Goal: Transaction & Acquisition: Purchase product/service

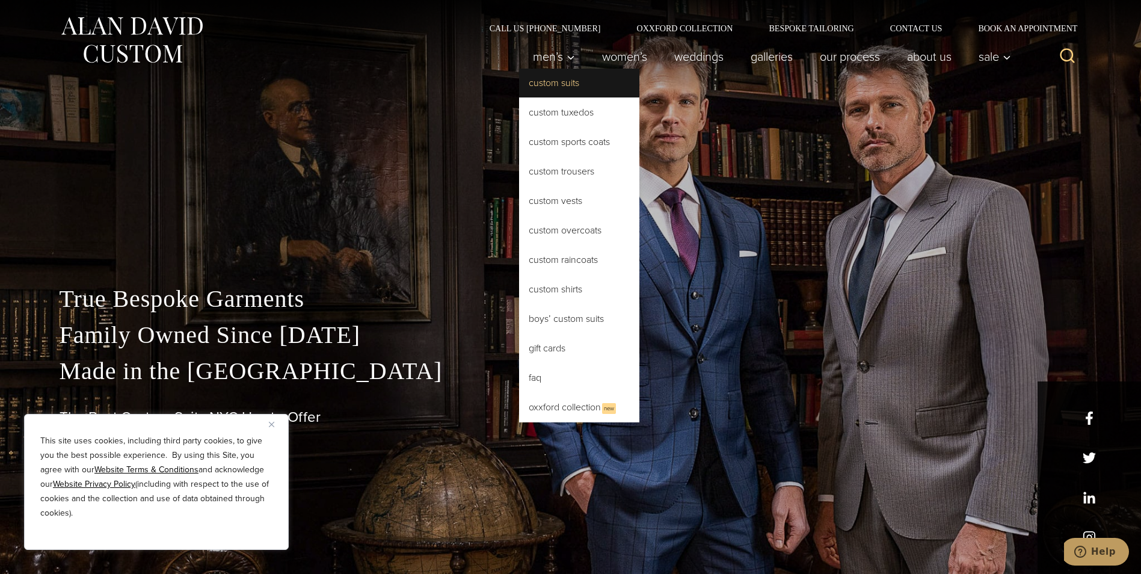
click at [526, 76] on link "Custom Suits" at bounding box center [579, 83] width 120 height 29
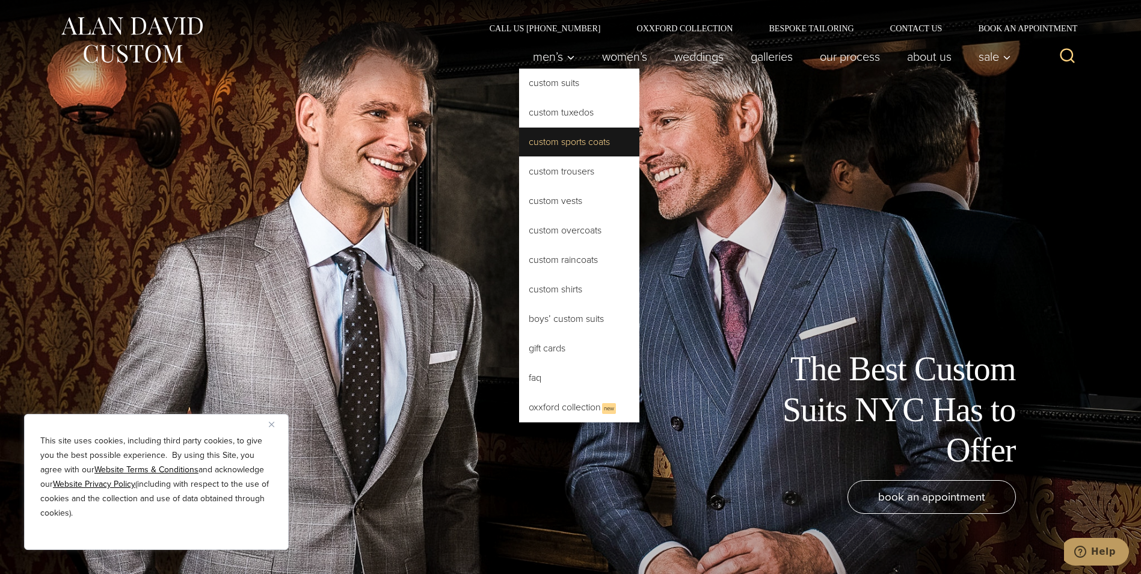
click at [560, 155] on link "Custom Sports Coats" at bounding box center [579, 141] width 120 height 29
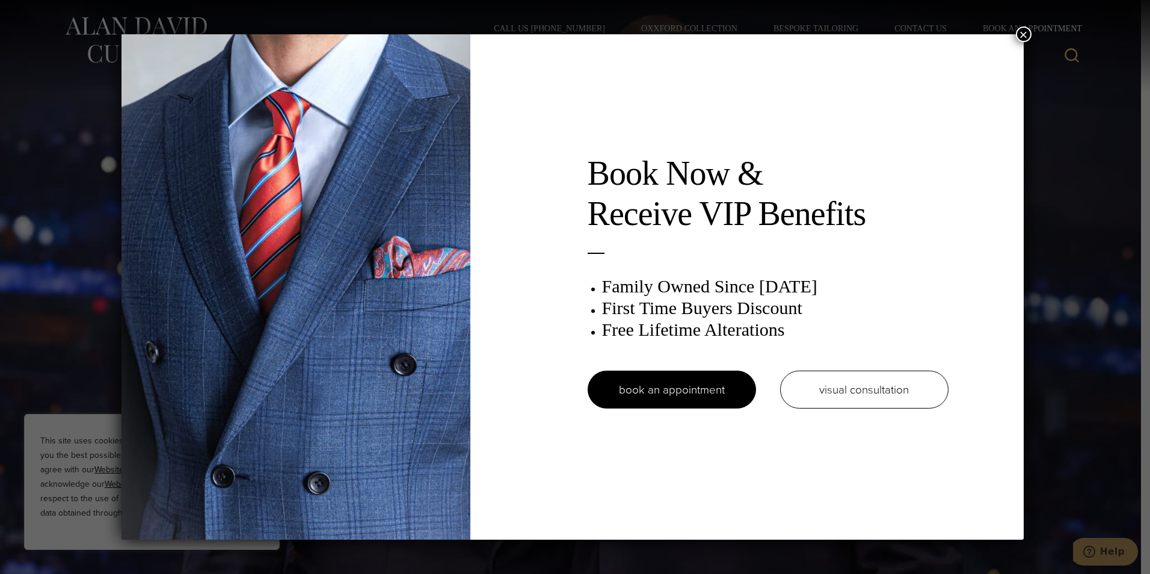
click at [1022, 27] on button "×" at bounding box center [1024, 34] width 16 height 16
